Goal: Task Accomplishment & Management: Use online tool/utility

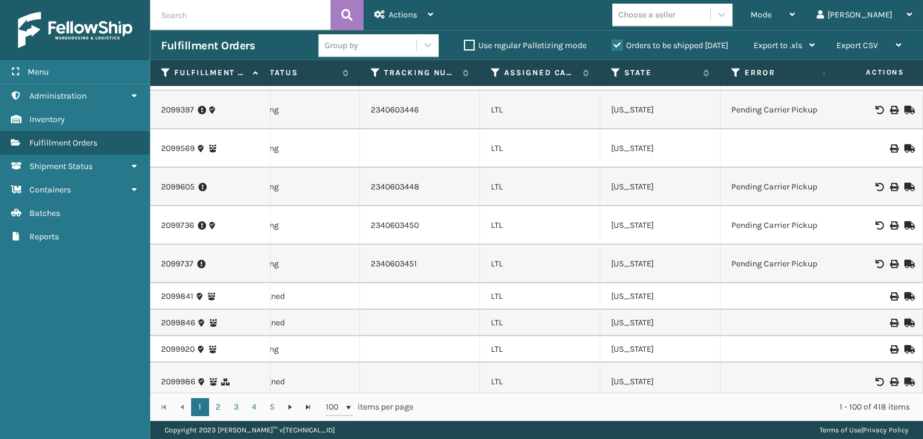
scroll to position [0, 651]
click at [496, 76] on icon at bounding box center [495, 72] width 10 height 11
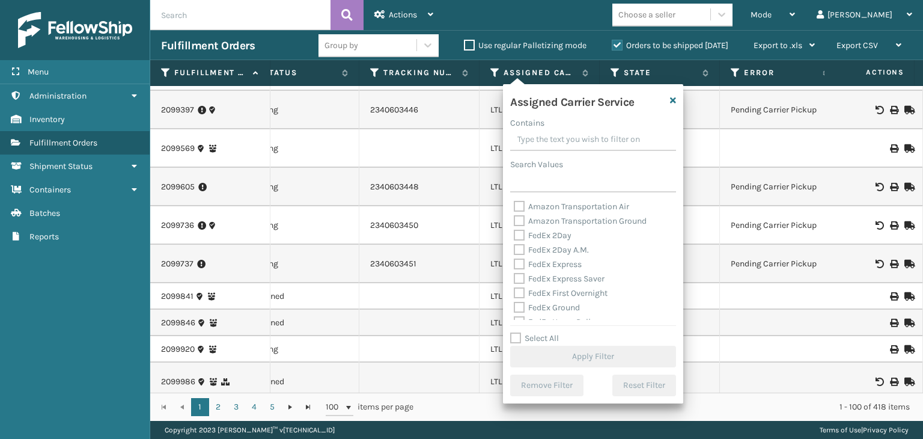
click at [534, 341] on label "Select All" at bounding box center [534, 338] width 49 height 10
click at [534, 332] on input "Select All" at bounding box center [600, 331] width 180 height 1
checkbox input "true"
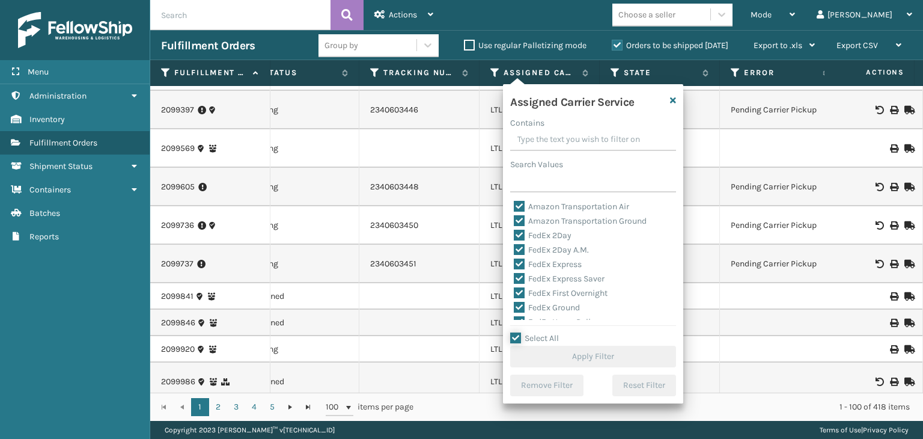
checkbox input "true"
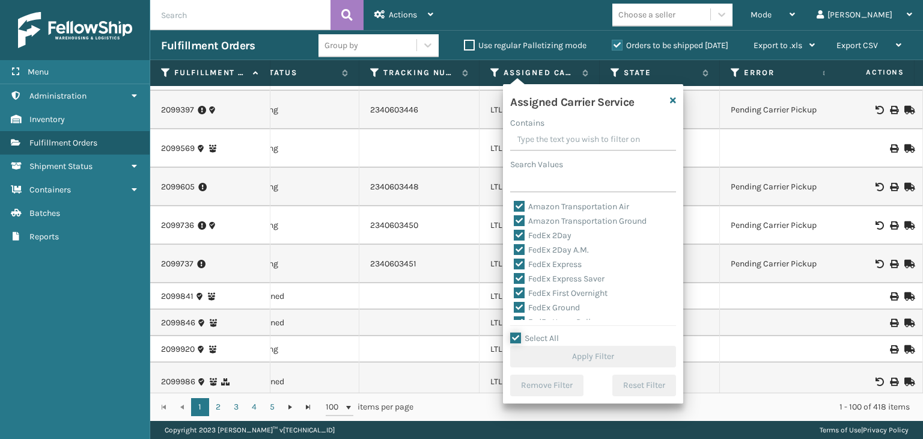
checkbox input "true"
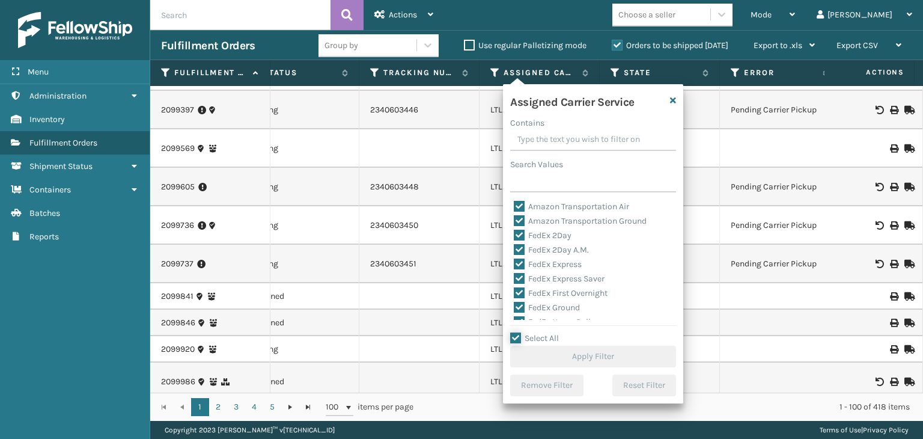
checkbox input "true"
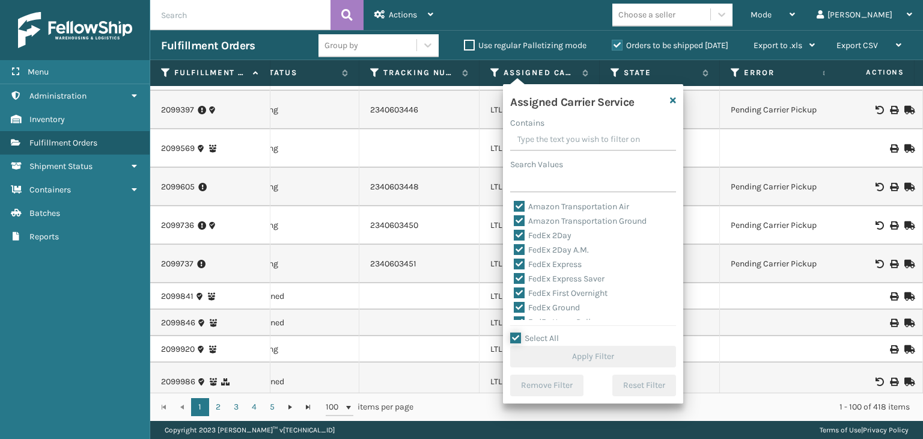
checkbox input "true"
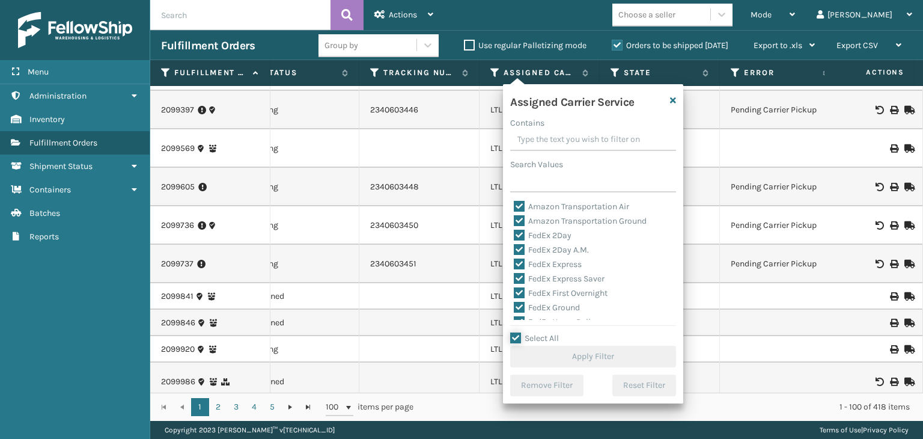
checkbox input "true"
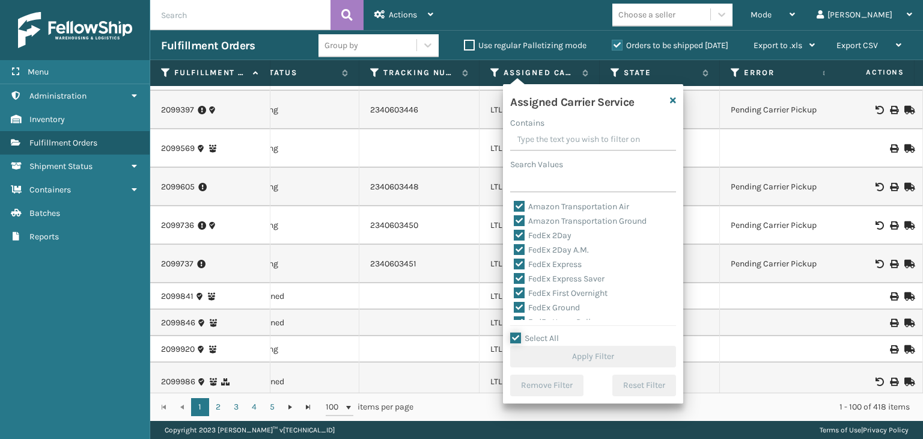
checkbox input "true"
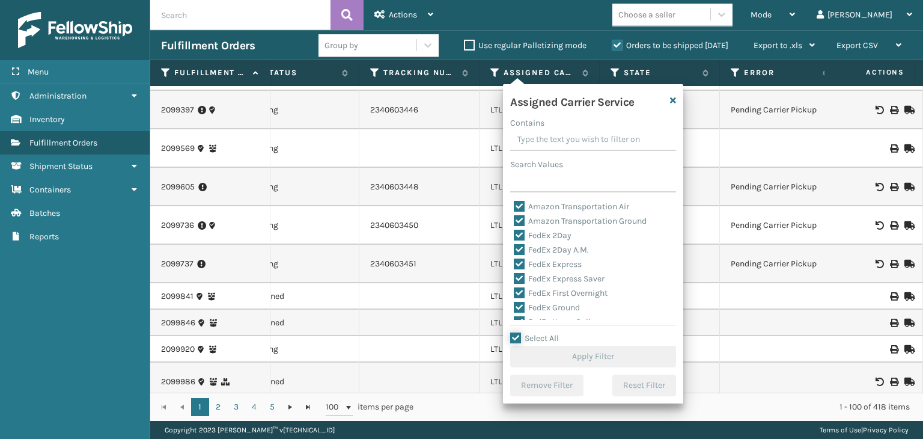
checkbox input "true"
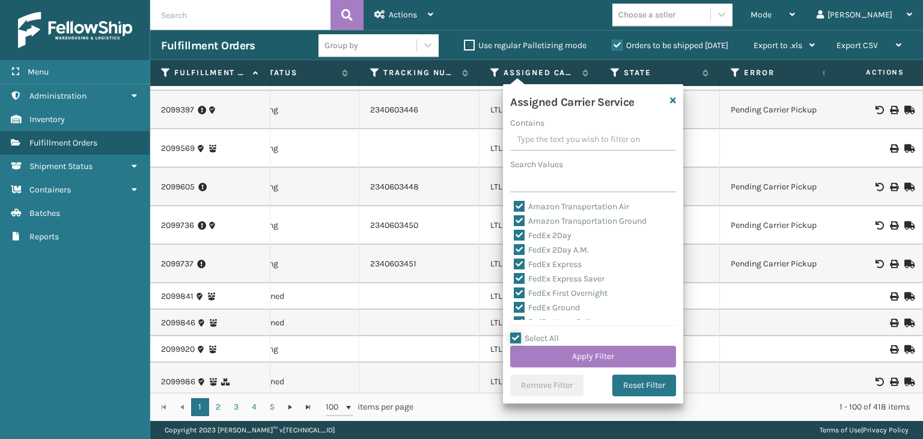
scroll to position [60, 0]
click at [525, 313] on div "LTL" at bounding box center [593, 320] width 159 height 14
click at [526, 318] on label "LTL" at bounding box center [527, 319] width 26 height 10
click at [514, 318] on input "LTL" at bounding box center [514, 317] width 1 height 8
checkbox input "false"
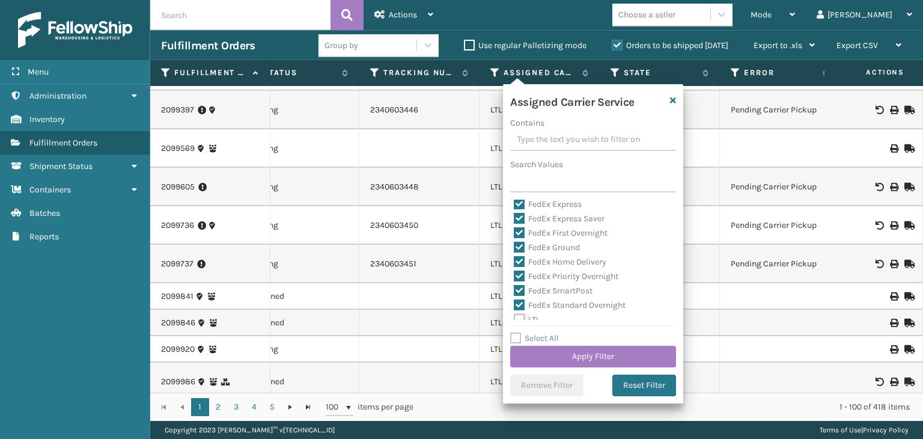
checkbox input "false"
click at [570, 352] on button "Apply Filter" at bounding box center [593, 357] width 166 height 22
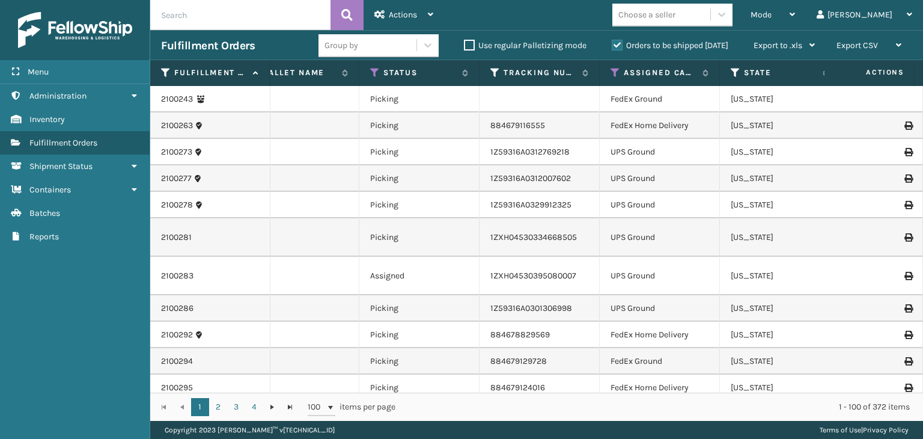
scroll to position [0, 558]
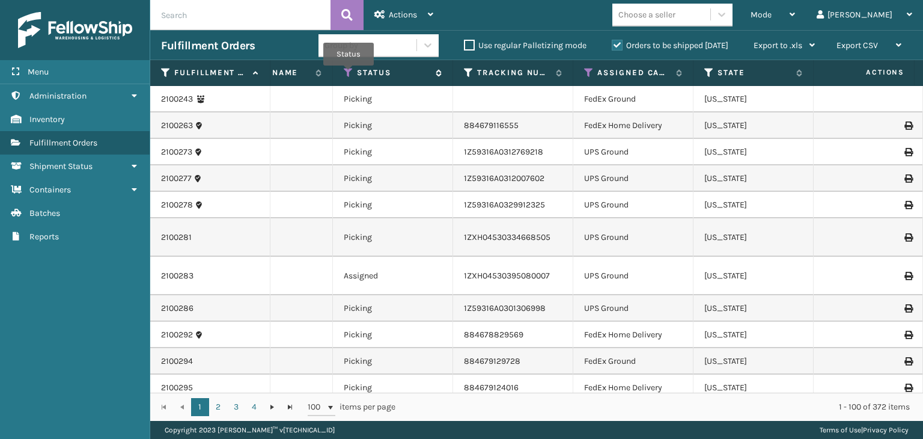
click at [346, 69] on icon at bounding box center [349, 72] width 10 height 11
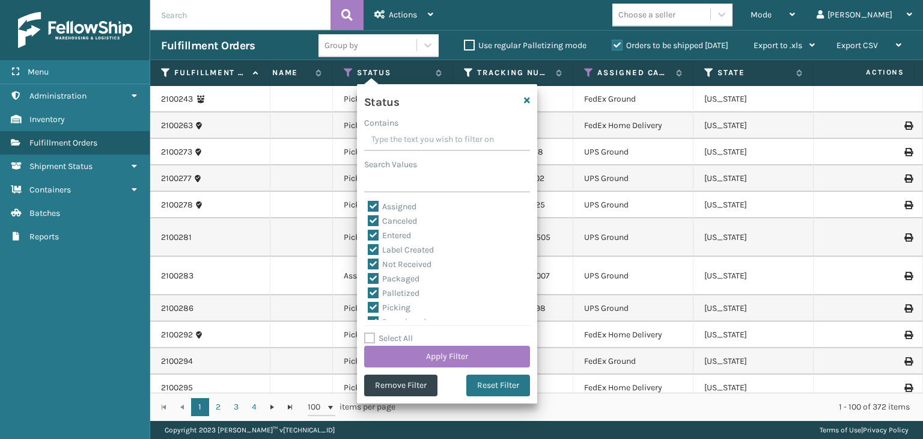
click at [394, 341] on label "Select All" at bounding box center [388, 338] width 49 height 10
click at [394, 332] on input "Select All" at bounding box center [454, 331] width 180 height 1
checkbox input "true"
click at [394, 341] on label "Select All" at bounding box center [388, 338] width 49 height 10
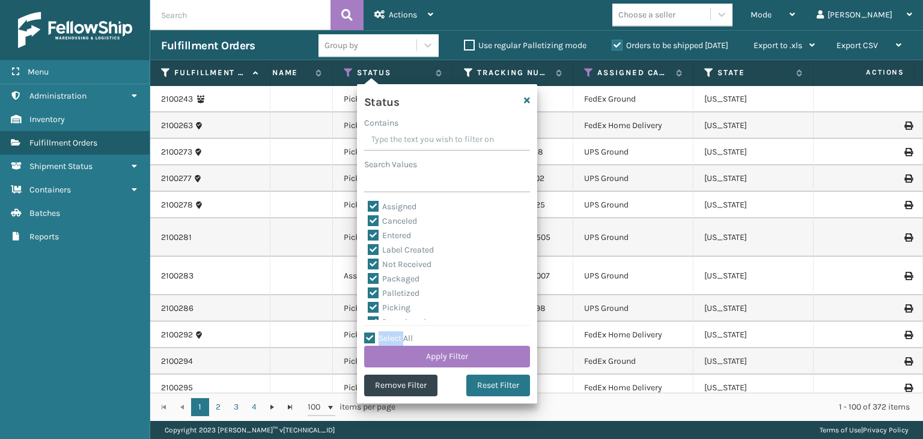
click at [394, 332] on input "Select All" at bounding box center [454, 331] width 180 height 1
checkbox input "false"
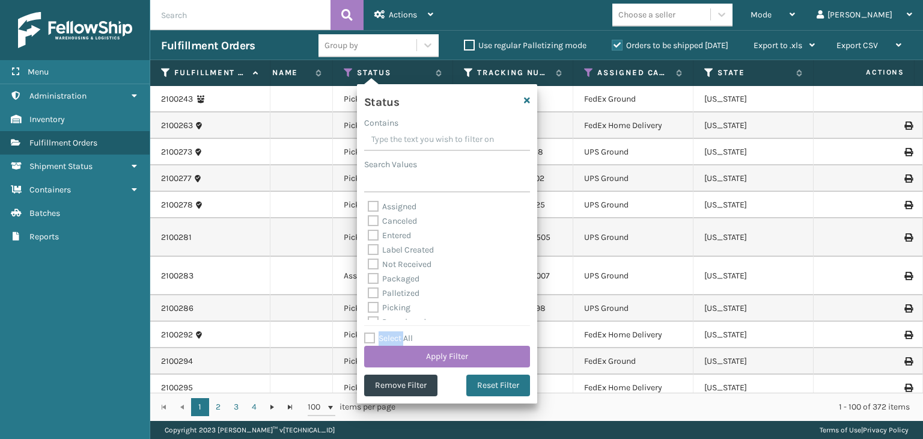
checkbox input "false"
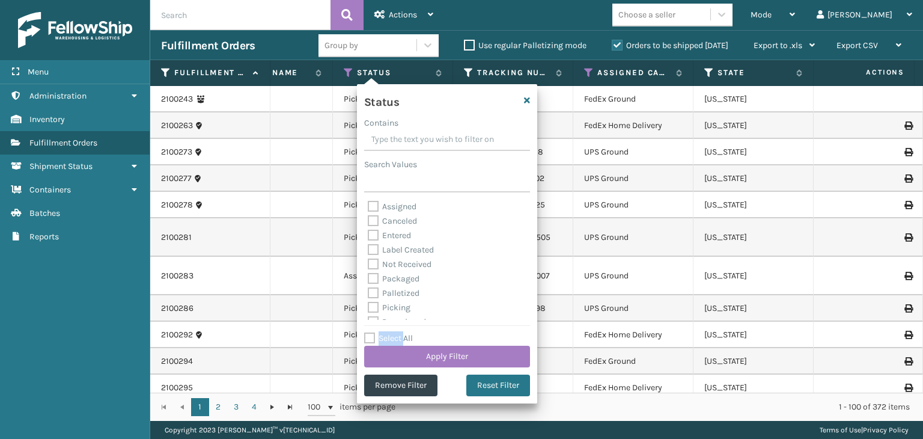
checkbox input "false"
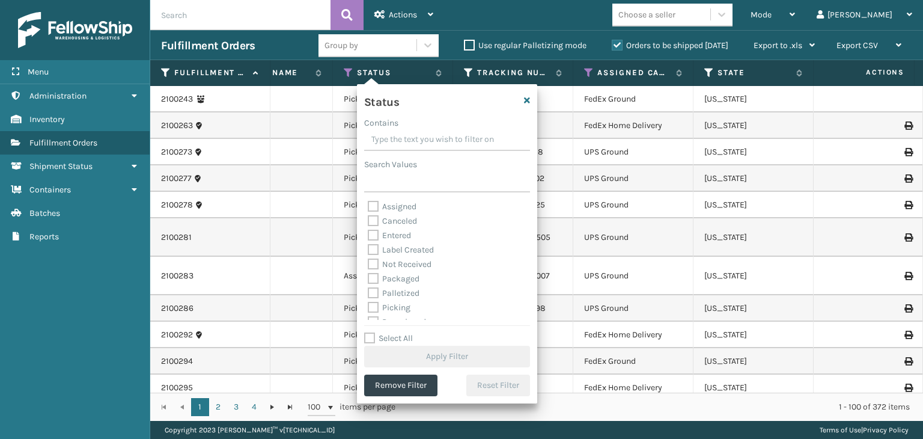
click at [396, 301] on div "Picking" at bounding box center [447, 307] width 159 height 14
drag, startPoint x: 396, startPoint y: 306, endPoint x: 399, endPoint y: 315, distance: 9.5
click at [396, 306] on label "Picking" at bounding box center [389, 307] width 43 height 10
click at [368, 306] on input "Picking" at bounding box center [368, 304] width 1 height 8
checkbox input "true"
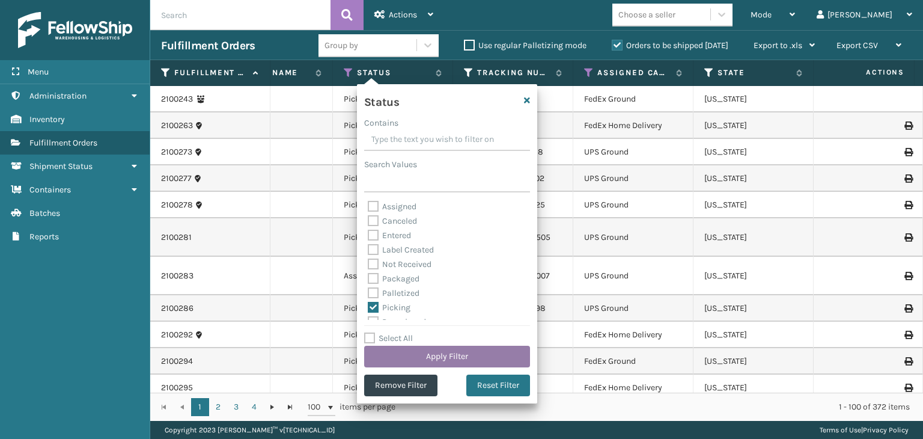
click at [425, 361] on button "Apply Filter" at bounding box center [447, 357] width 166 height 22
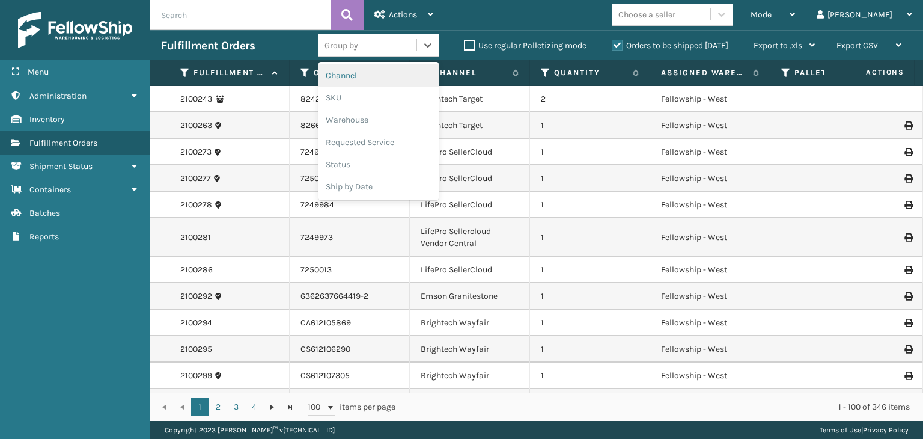
click at [358, 49] on div "Group by" at bounding box center [368, 45] width 98 height 20
click at [363, 93] on div "SKU" at bounding box center [379, 98] width 120 height 22
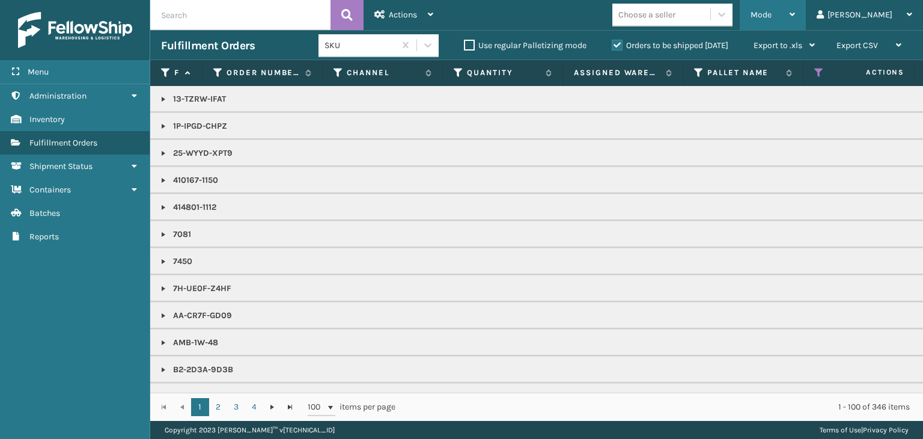
click at [772, 13] on span "Mode" at bounding box center [761, 15] width 21 height 10
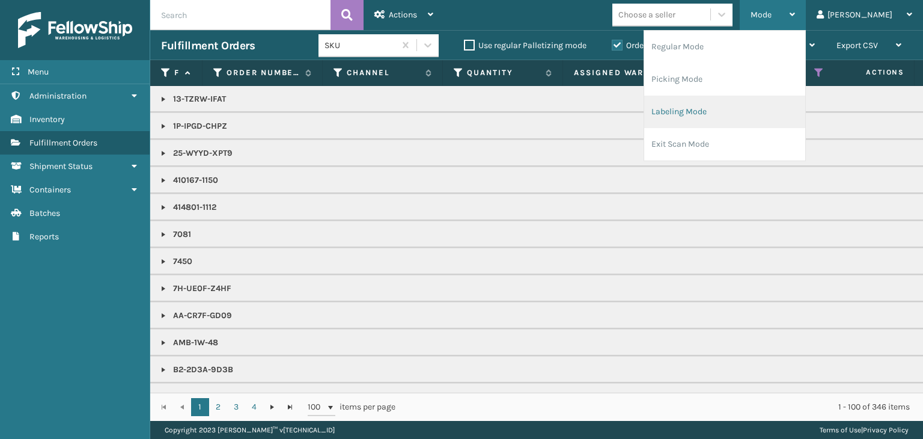
click at [773, 108] on li "Labeling Mode" at bounding box center [724, 112] width 161 height 32
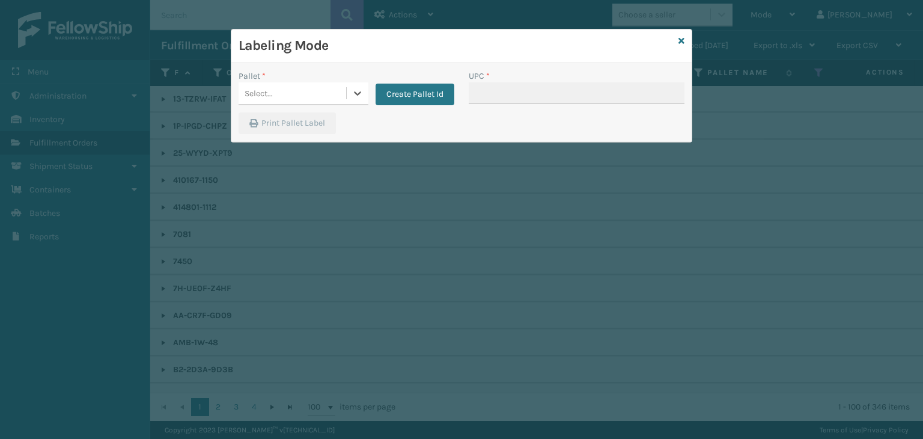
click at [332, 78] on div "Pallet *" at bounding box center [304, 76] width 130 height 13
click at [327, 86] on div "Select..." at bounding box center [293, 94] width 108 height 20
click at [681, 38] on icon at bounding box center [681, 41] width 6 height 8
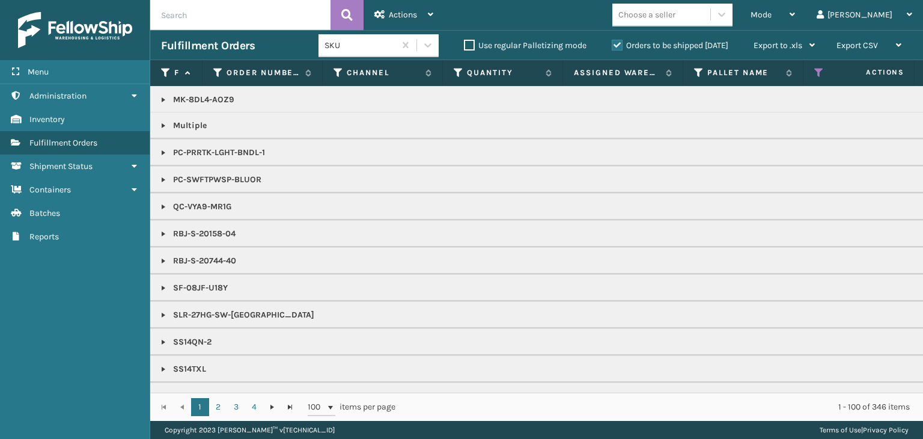
scroll to position [1344, 0]
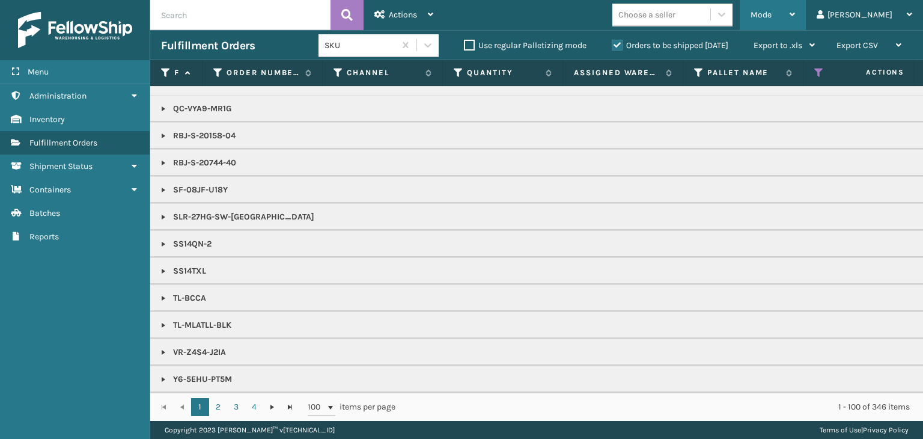
click at [772, 14] on span "Mode" at bounding box center [761, 15] width 21 height 10
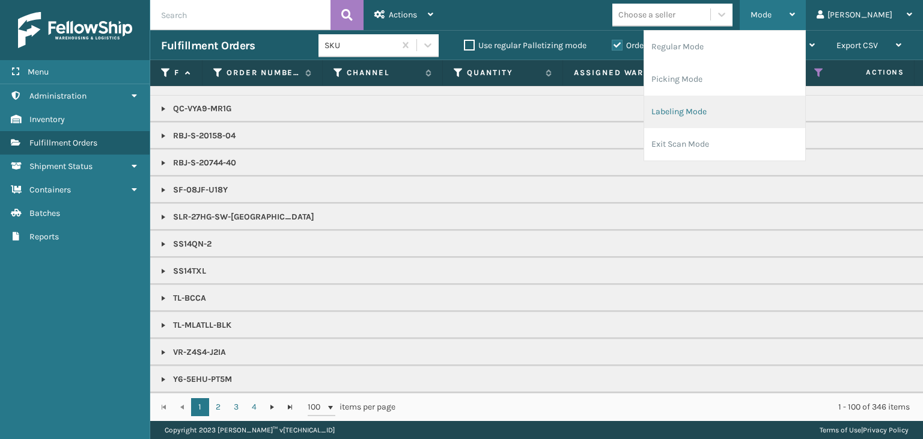
click at [775, 115] on li "Labeling Mode" at bounding box center [724, 112] width 161 height 32
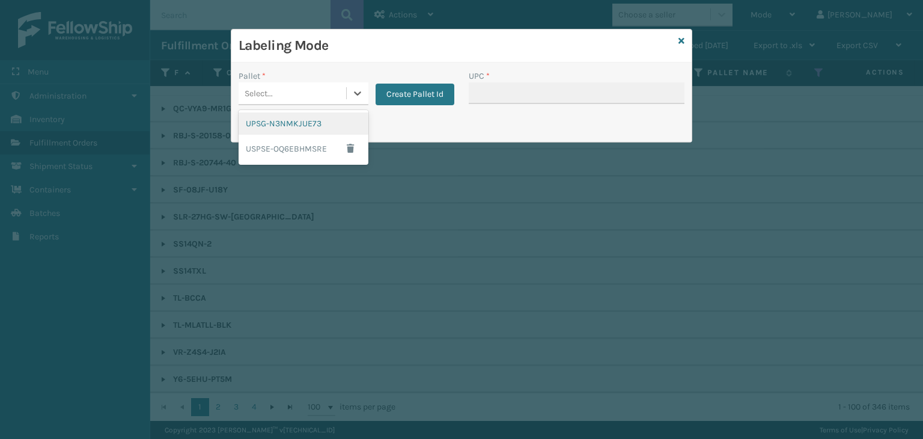
click at [294, 94] on div "Select..." at bounding box center [293, 94] width 108 height 20
click at [434, 91] on button "Create Pallet Id" at bounding box center [415, 95] width 79 height 22
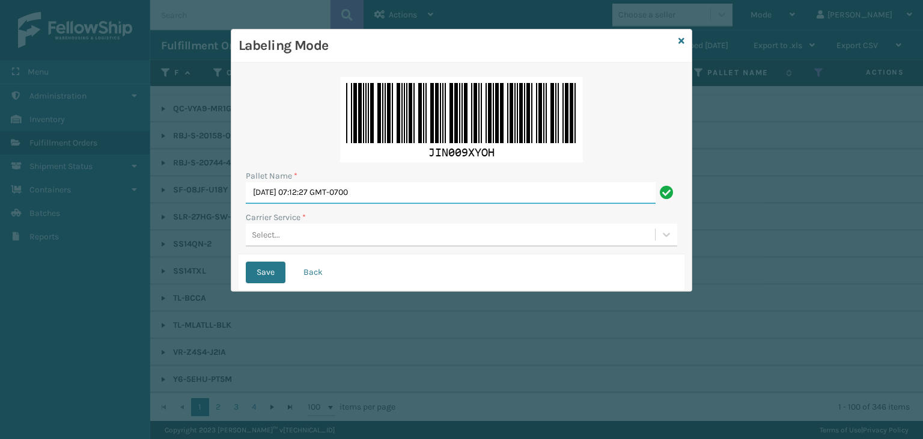
drag, startPoint x: 407, startPoint y: 197, endPoint x: 0, endPoint y: 162, distance: 408.9
click at [0, 165] on div "Labeling Mode Pallet Name * Fri Sep 26 2025 07:12:27 GMT-0700 Carrier Service *…" at bounding box center [461, 219] width 923 height 439
paste input "EDZ565206"
type input "FEDZ565206"
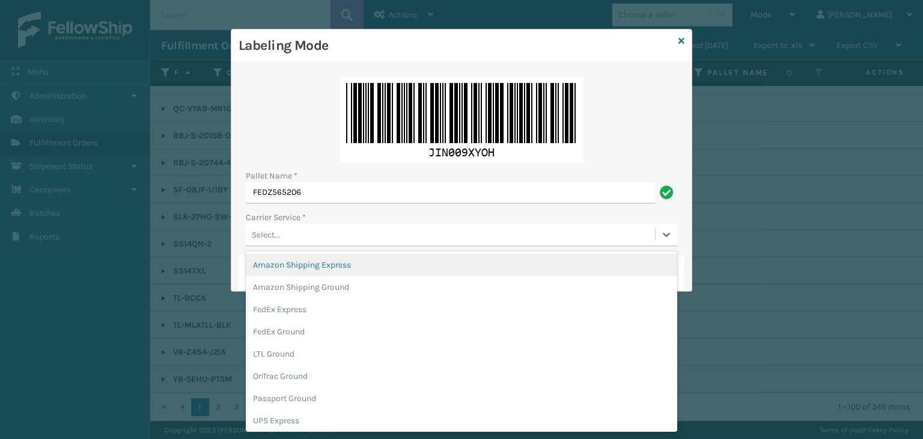
click at [331, 239] on div "Select..." at bounding box center [450, 235] width 409 height 20
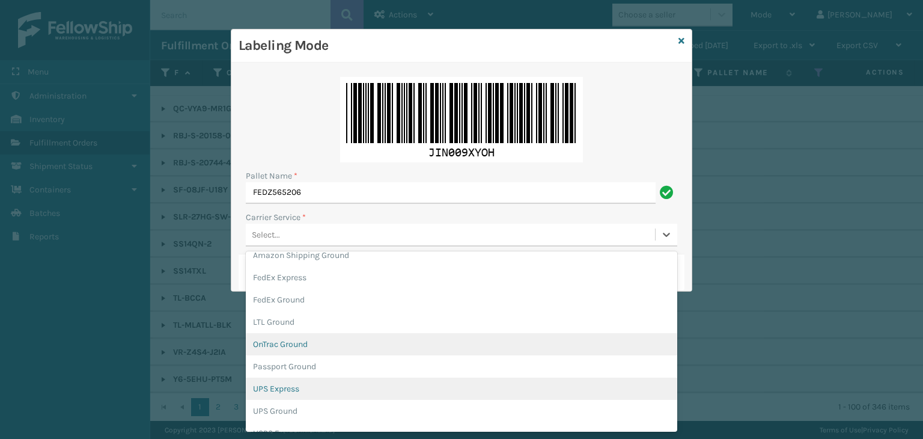
scroll to position [60, 0]
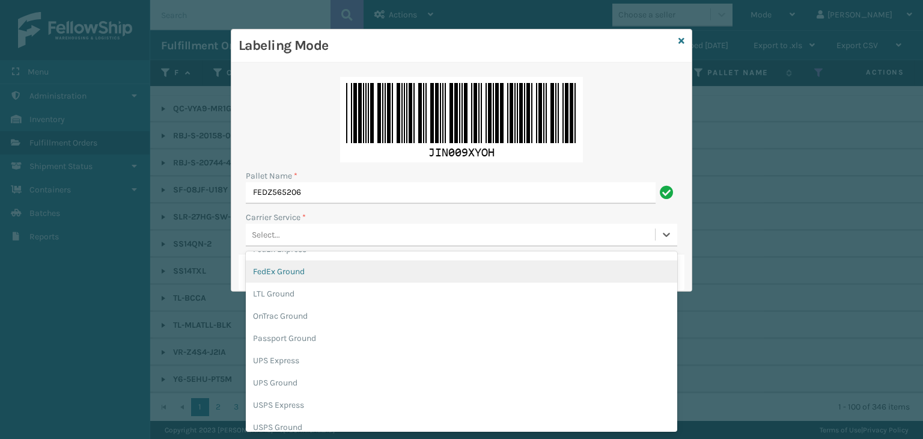
click at [302, 275] on div "FedEx Ground" at bounding box center [461, 271] width 431 height 22
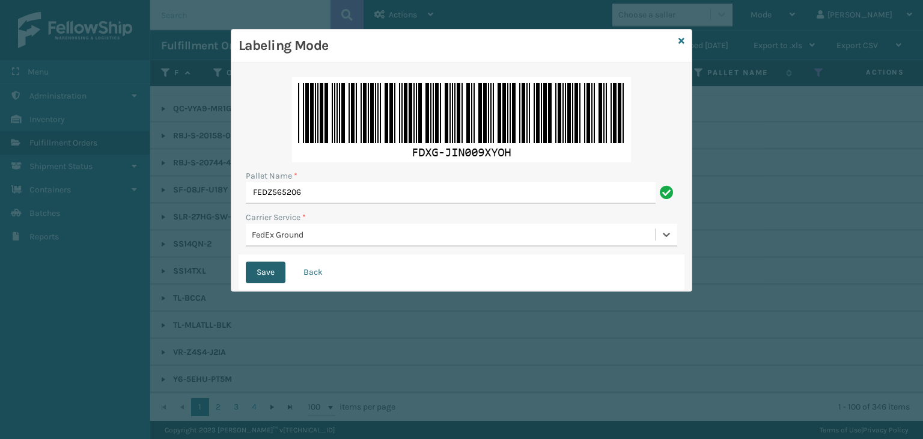
click at [273, 273] on button "Save" at bounding box center [266, 272] width 40 height 22
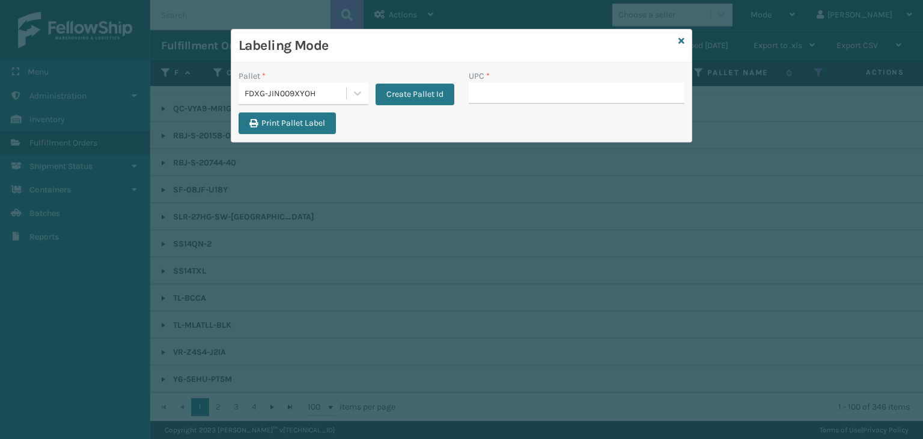
click at [288, 102] on div "FDXG-JIN009XYOH" at bounding box center [293, 94] width 108 height 20
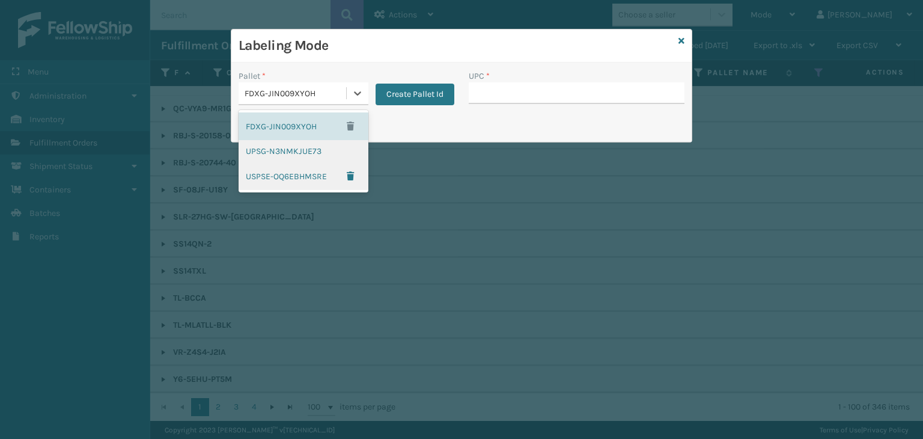
click at [309, 156] on div "UPSG-N3NMKJUE73" at bounding box center [304, 151] width 130 height 22
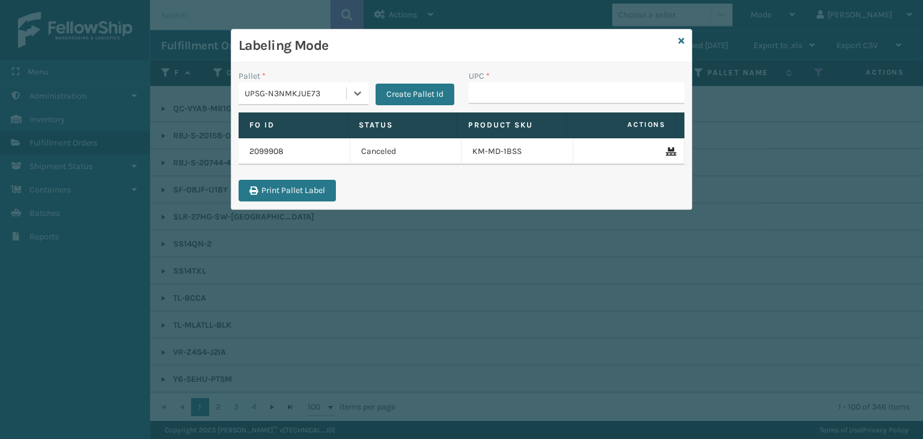
click at [481, 106] on div "UPC *" at bounding box center [577, 91] width 230 height 43
click at [490, 102] on input "UPC *" at bounding box center [577, 93] width 216 height 22
click at [680, 43] on icon at bounding box center [681, 41] width 6 height 8
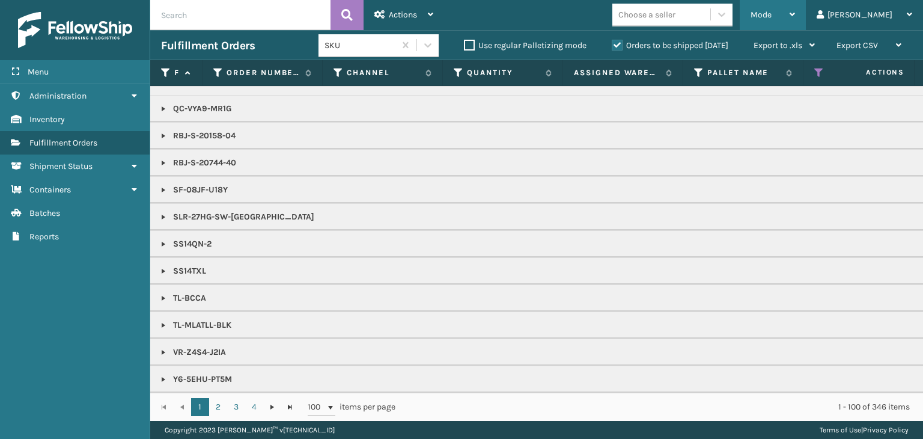
click at [795, 20] on div "Mode" at bounding box center [773, 15] width 44 height 30
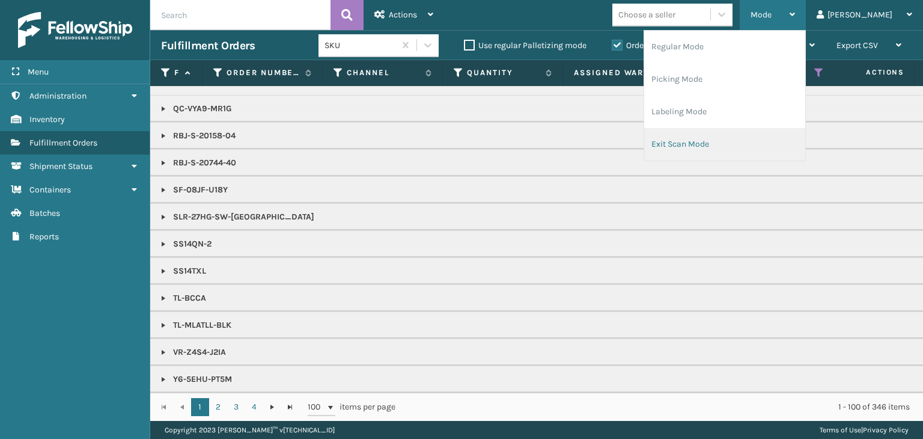
click at [776, 138] on li "Exit Scan Mode" at bounding box center [724, 144] width 161 height 32
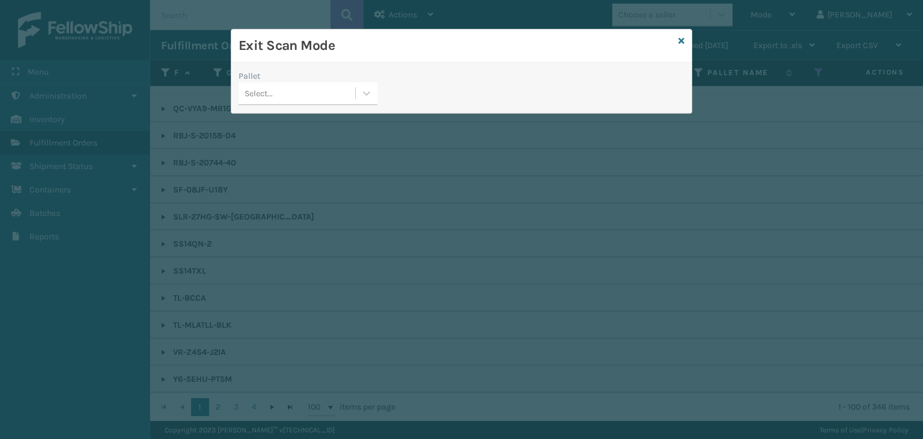
click at [268, 86] on div "Select..." at bounding box center [297, 94] width 117 height 20
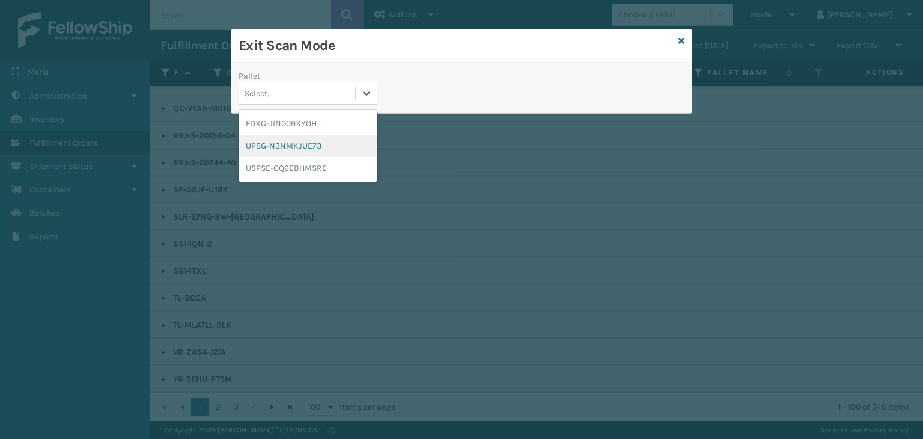
drag, startPoint x: 288, startPoint y: 151, endPoint x: 296, endPoint y: 147, distance: 8.3
click at [290, 151] on div "UPSG-N3NMKJUE73" at bounding box center [308, 146] width 139 height 22
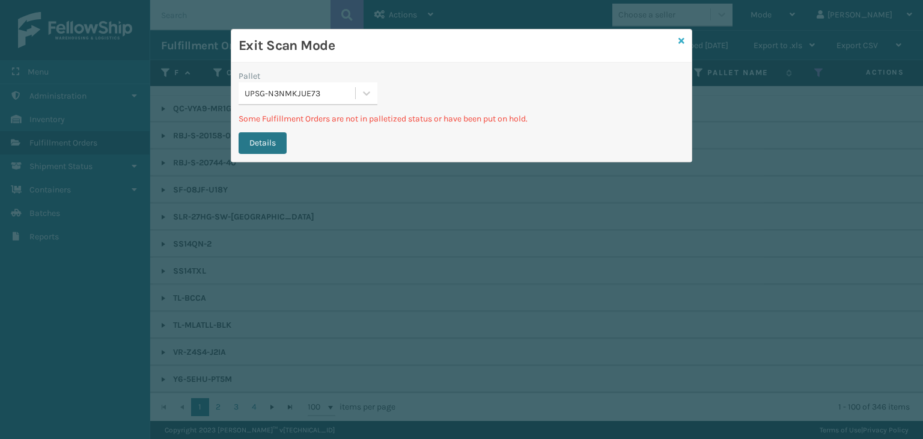
click at [684, 40] on icon at bounding box center [681, 41] width 6 height 8
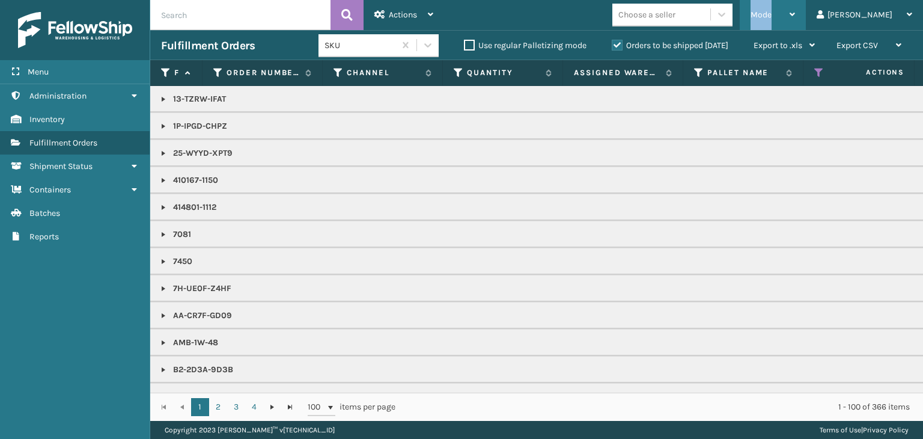
click at [772, 17] on span "Mode" at bounding box center [761, 15] width 21 height 10
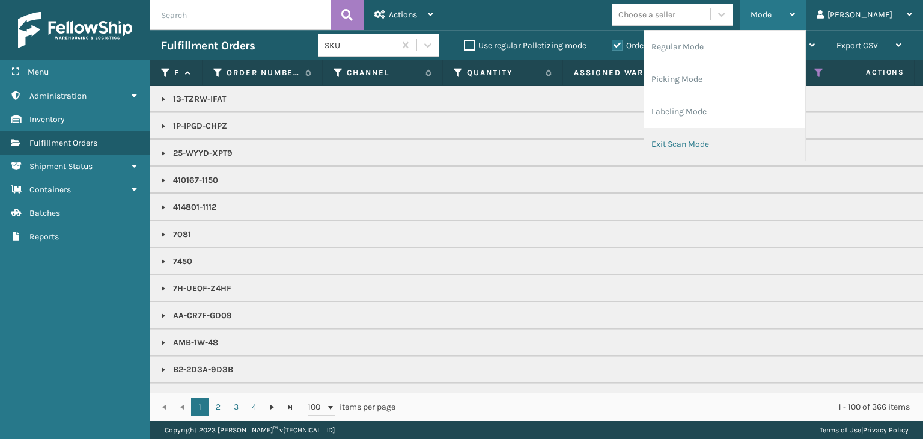
drag, startPoint x: 775, startPoint y: 145, endPoint x: 766, endPoint y: 145, distance: 9.6
click at [766, 145] on li "Exit Scan Mode" at bounding box center [724, 144] width 161 height 32
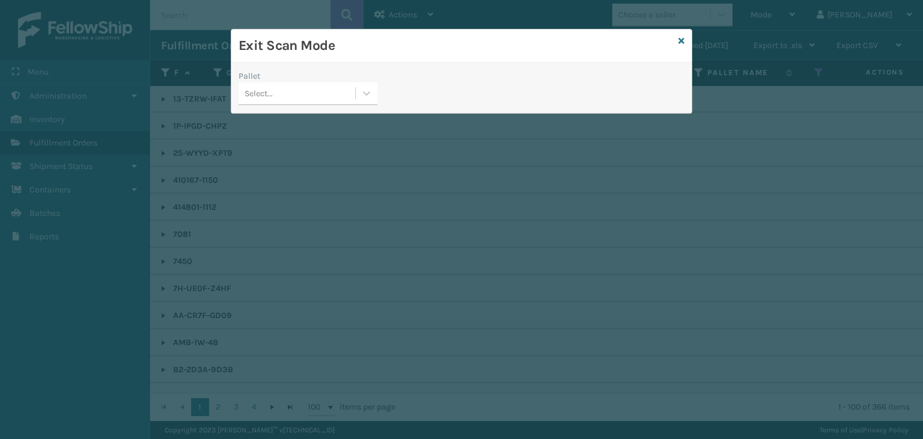
click at [261, 84] on div "Select..." at bounding box center [297, 94] width 117 height 20
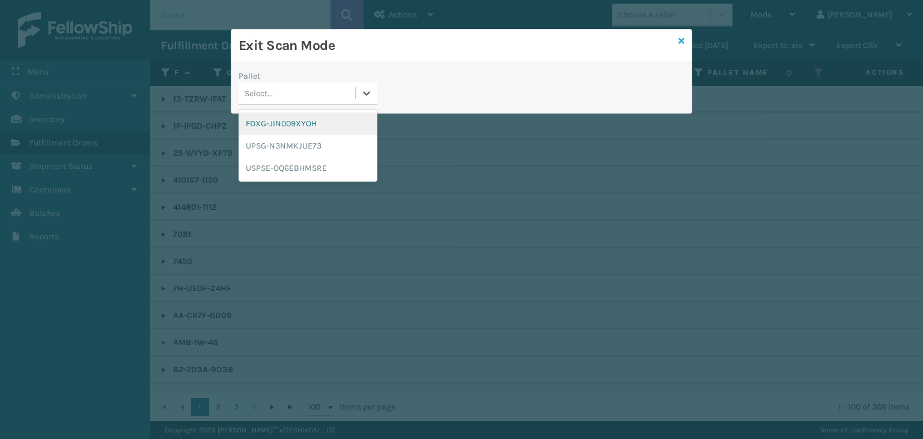
click at [682, 41] on icon at bounding box center [681, 41] width 6 height 8
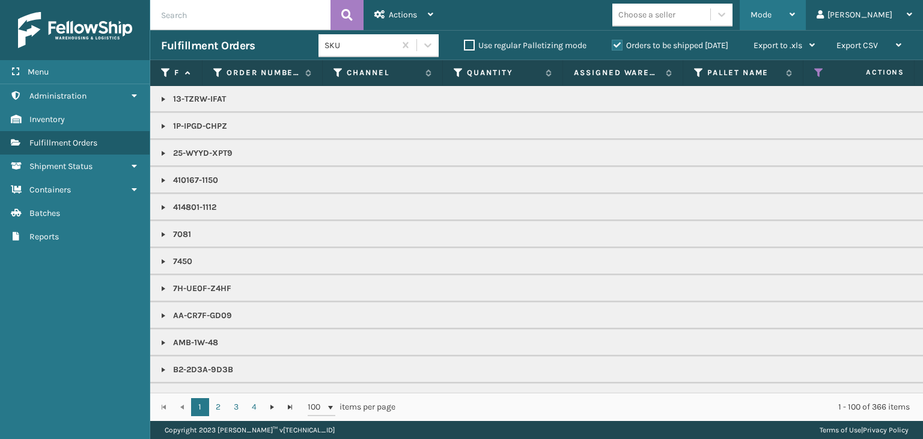
click at [772, 10] on span "Mode" at bounding box center [761, 15] width 21 height 10
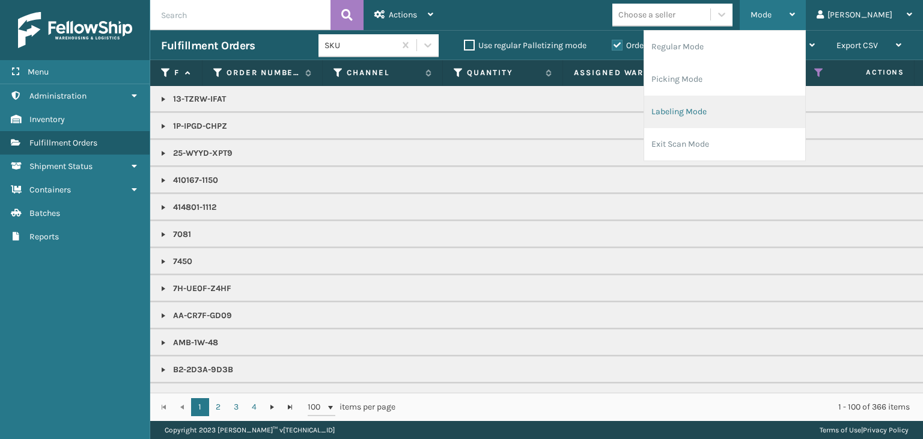
click at [789, 120] on li "Labeling Mode" at bounding box center [724, 112] width 161 height 32
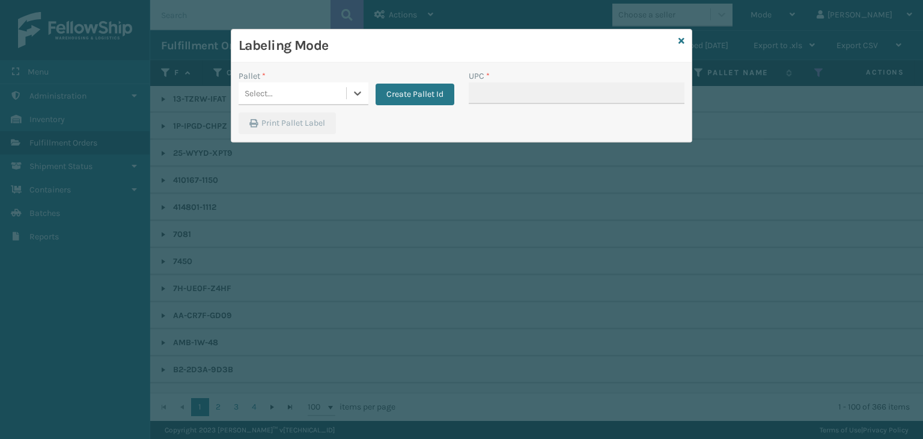
click at [288, 85] on div "Select..." at bounding box center [293, 94] width 108 height 20
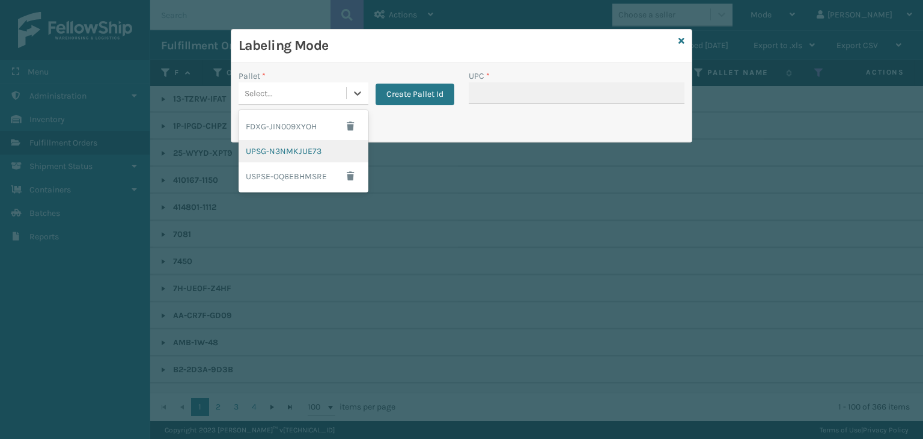
click at [329, 152] on div "UPSG-N3NMKJUE73" at bounding box center [304, 151] width 130 height 22
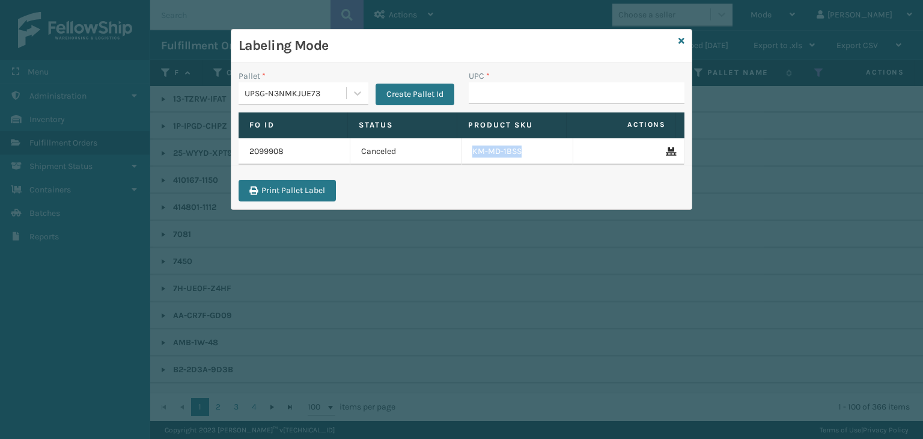
drag, startPoint x: 466, startPoint y: 150, endPoint x: 526, endPoint y: 148, distance: 60.1
click at [526, 148] on td "KM-MD-1BSS" at bounding box center [518, 151] width 112 height 26
copy td "KM-MD-1BSS"
click at [275, 150] on link "2099908" at bounding box center [266, 151] width 34 height 12
